Goal: Check status: Check status

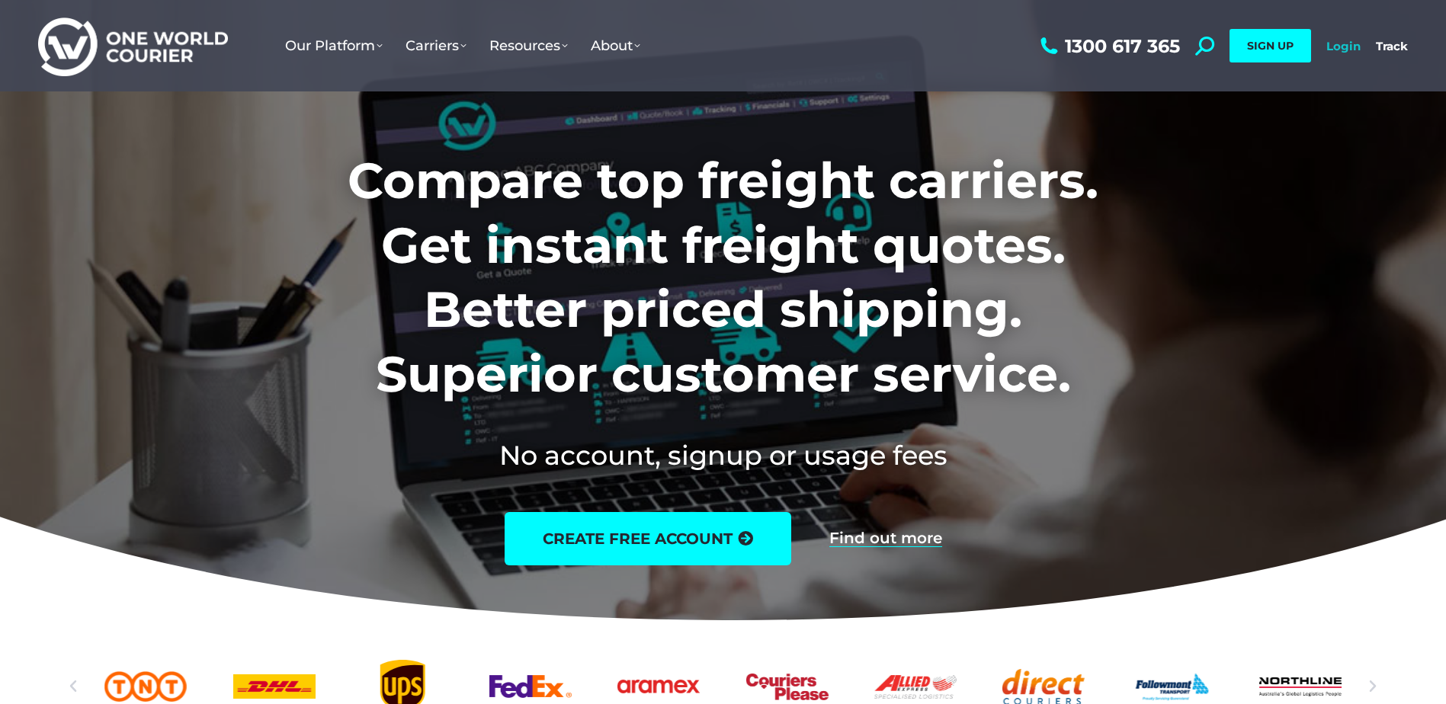
click at [1339, 48] on link "Login" at bounding box center [1343, 46] width 34 height 14
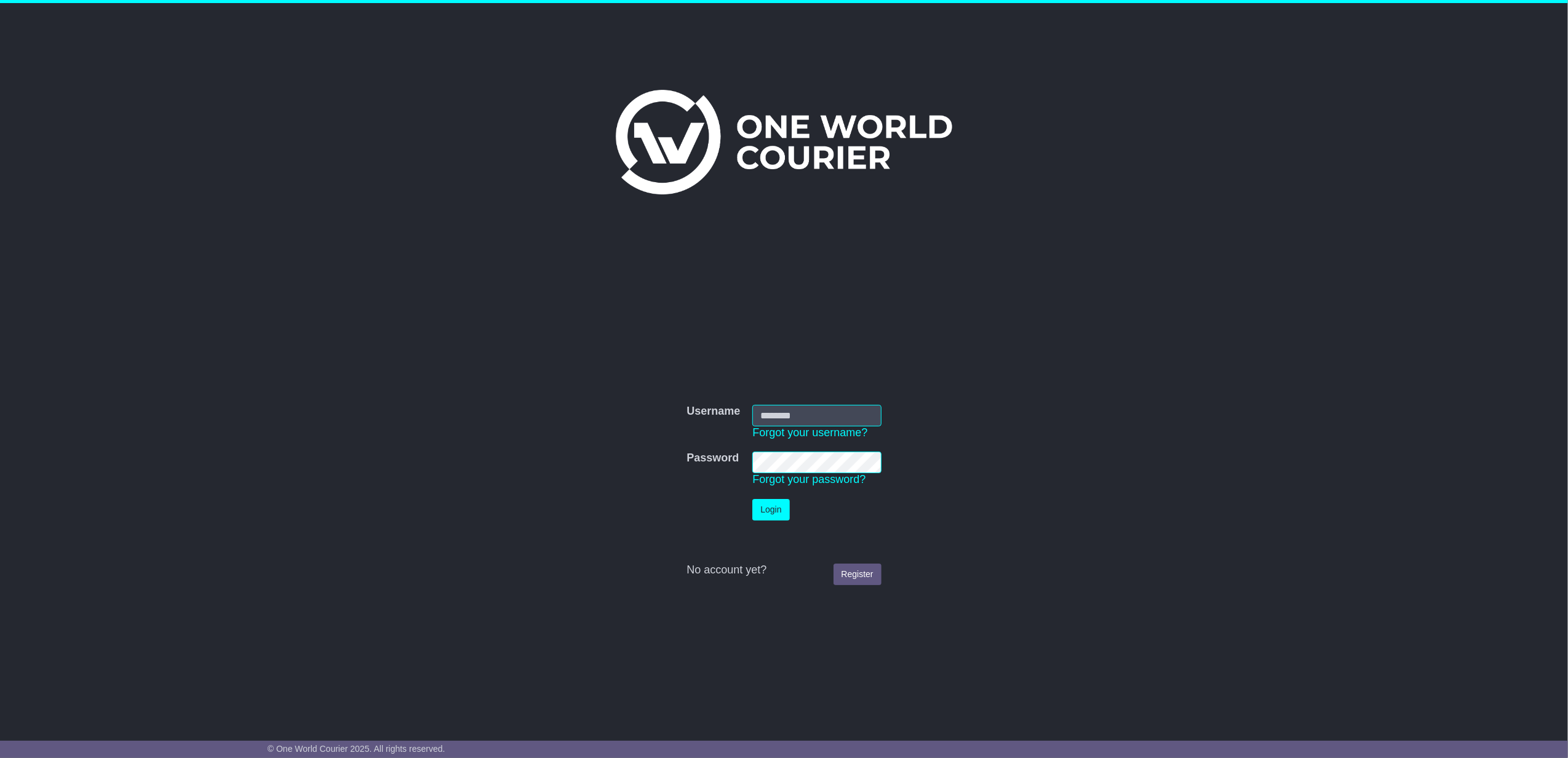
type input "**********"
click at [776, 509] on button "Login" at bounding box center [771, 509] width 37 height 22
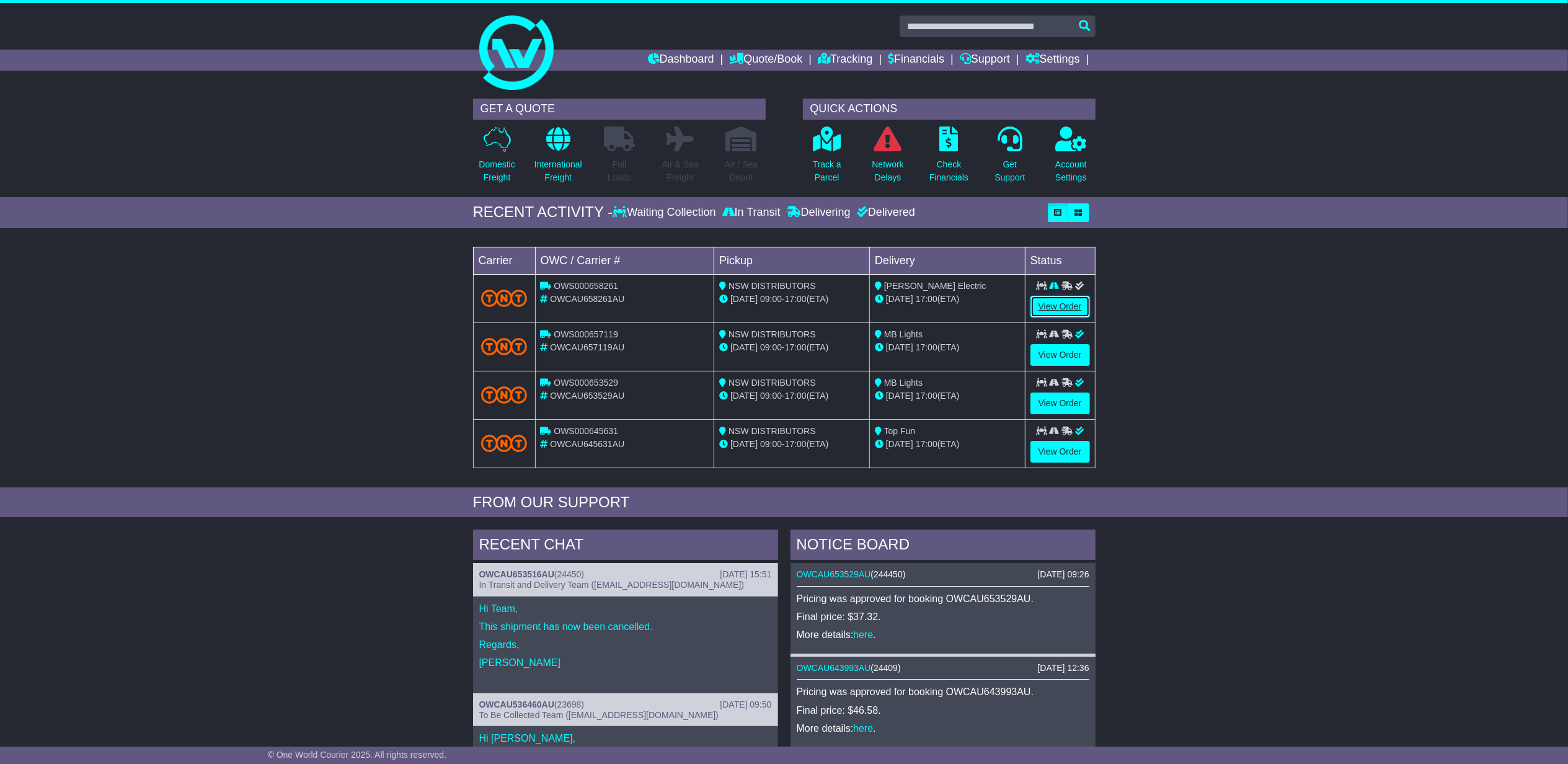
click at [1067, 303] on link "View Order" at bounding box center [1060, 307] width 59 height 22
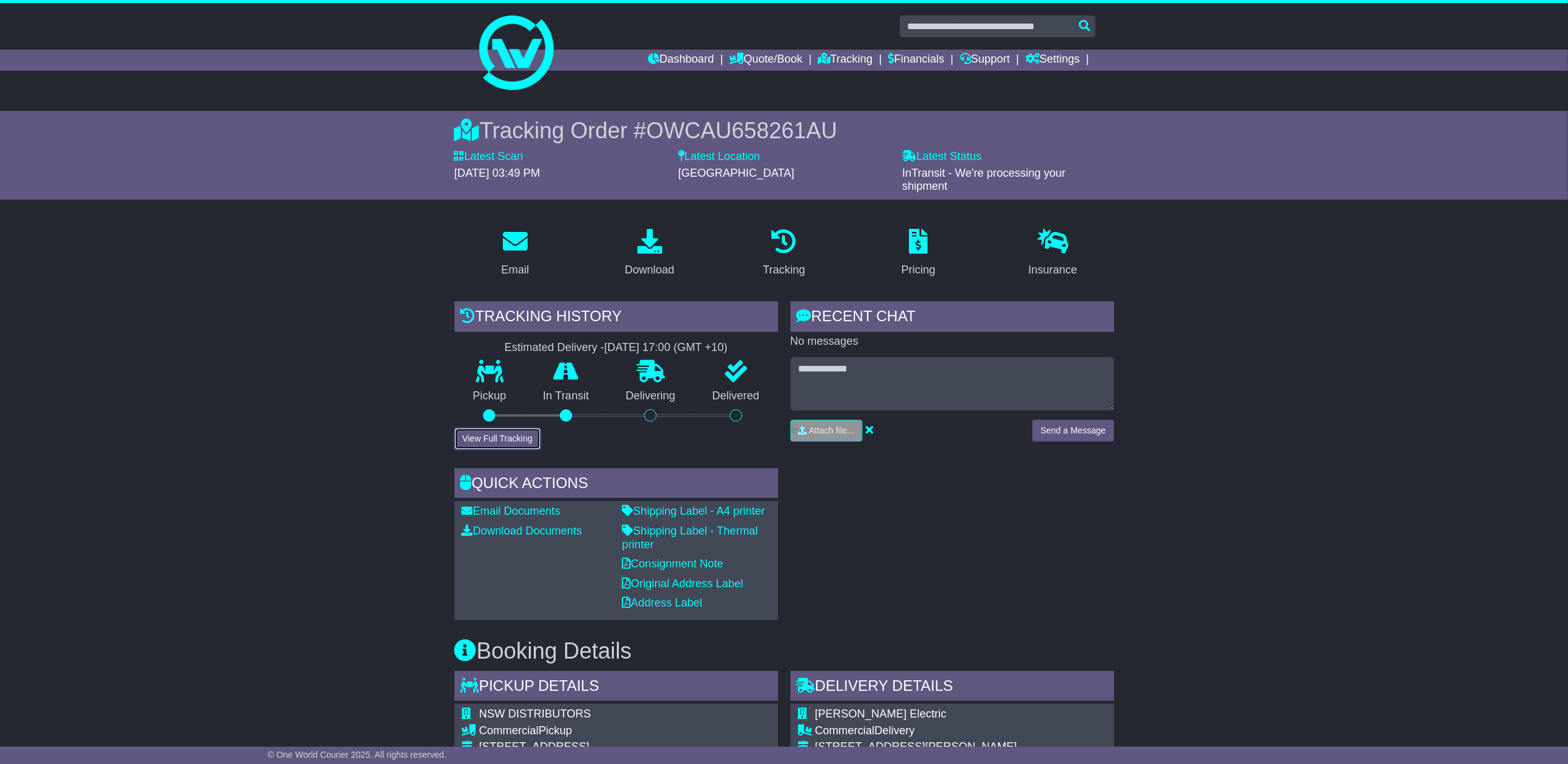
click at [499, 428] on button "View Full Tracking" at bounding box center [498, 439] width 86 height 22
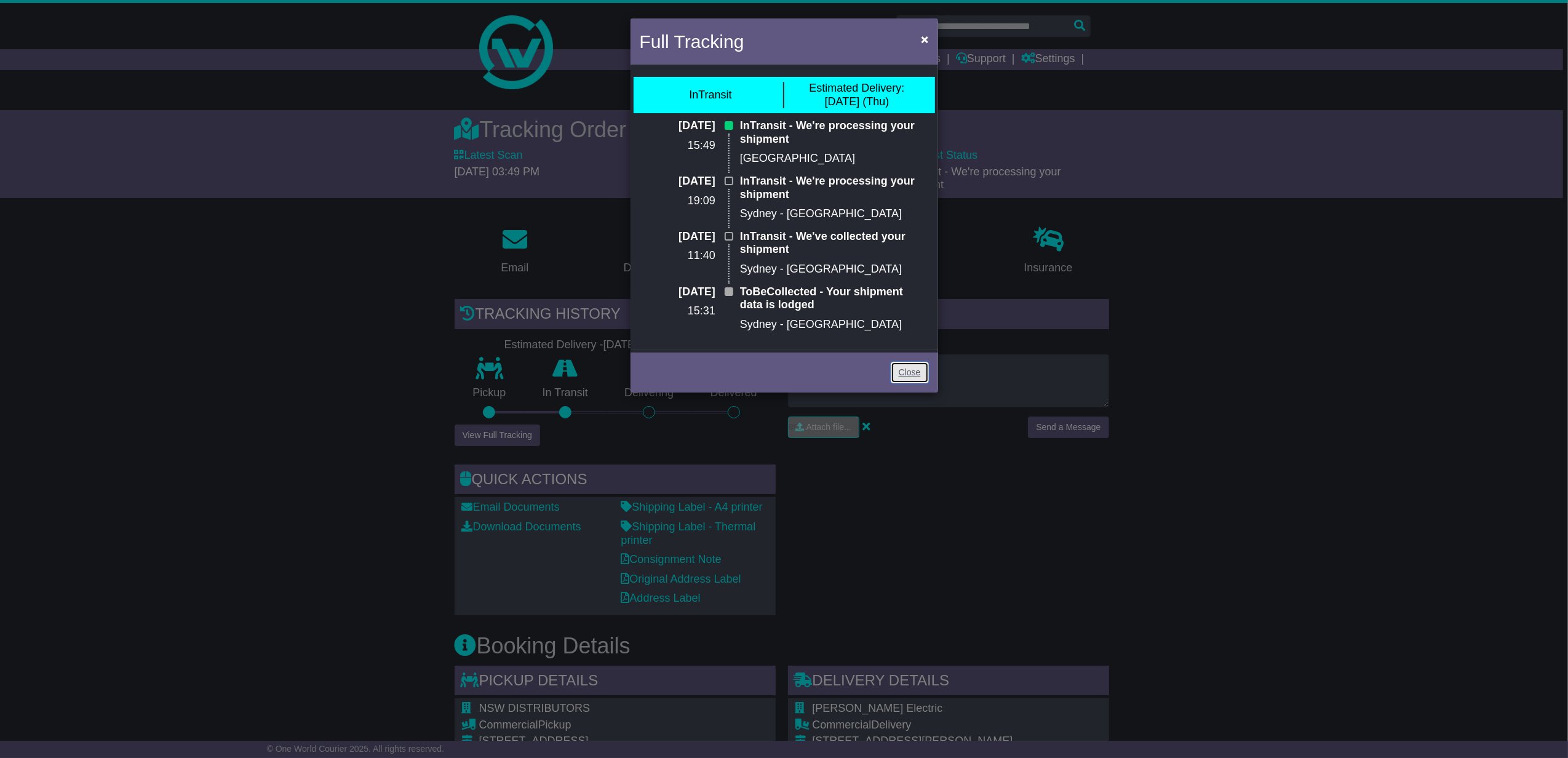
click at [913, 366] on link "Close" at bounding box center [909, 372] width 38 height 22
